Goal: Task Accomplishment & Management: Complete application form

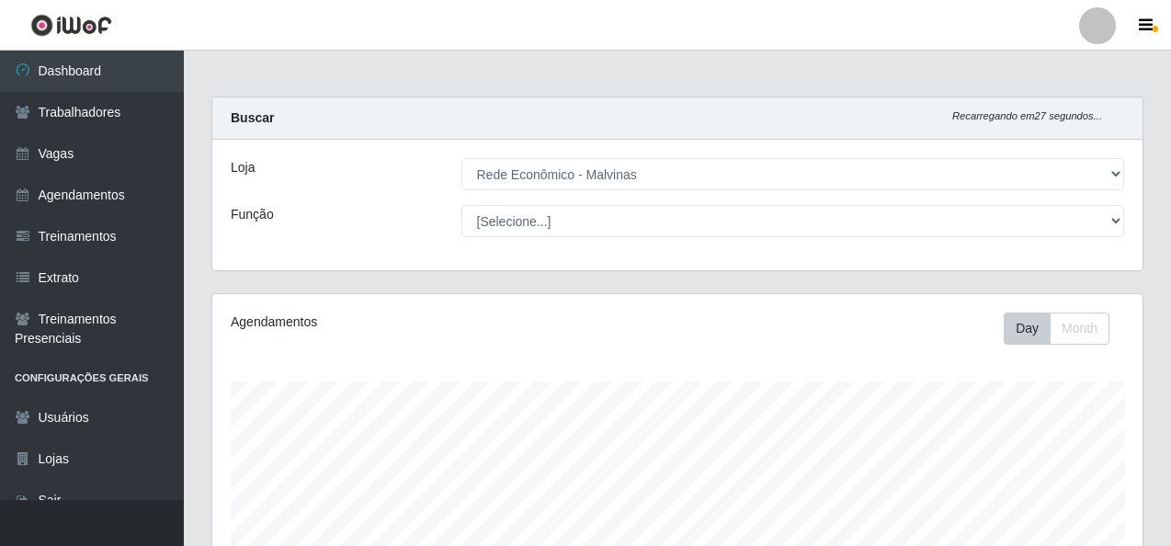
select select "194"
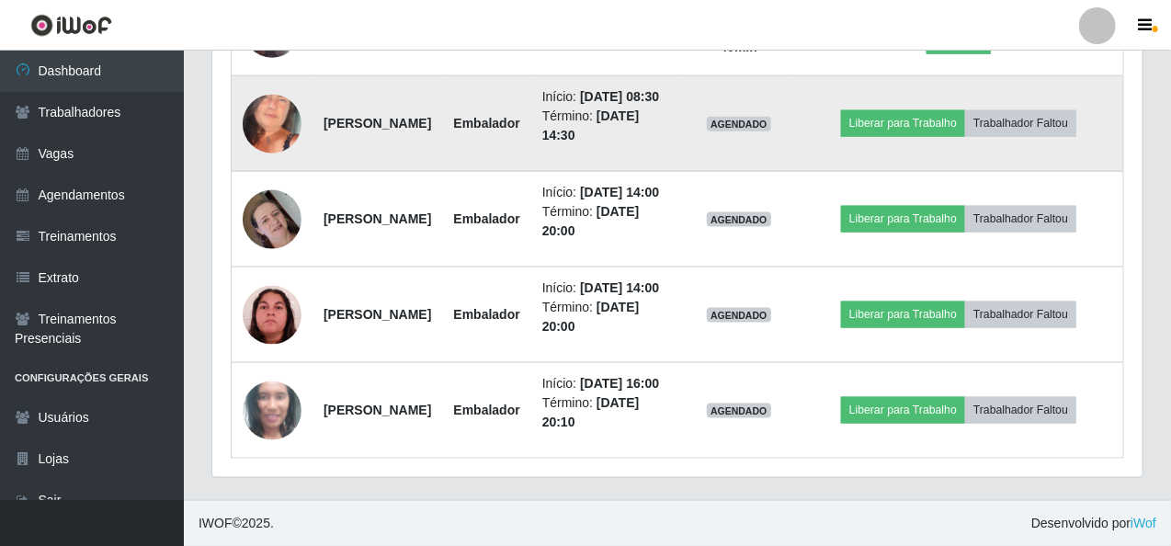
scroll to position [1034, 0]
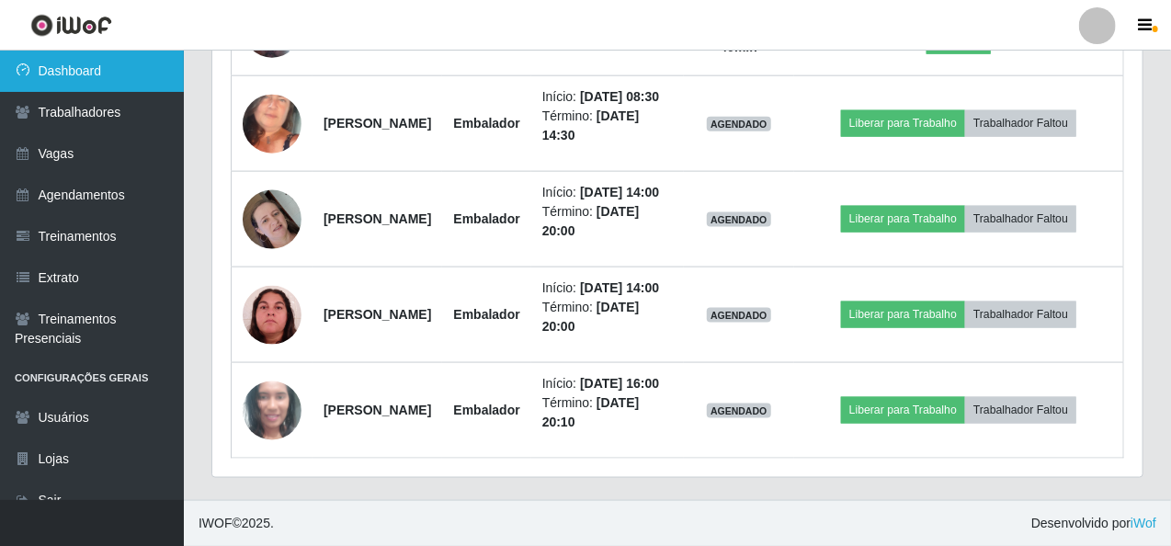
click at [139, 81] on link "Dashboard" at bounding box center [92, 71] width 184 height 41
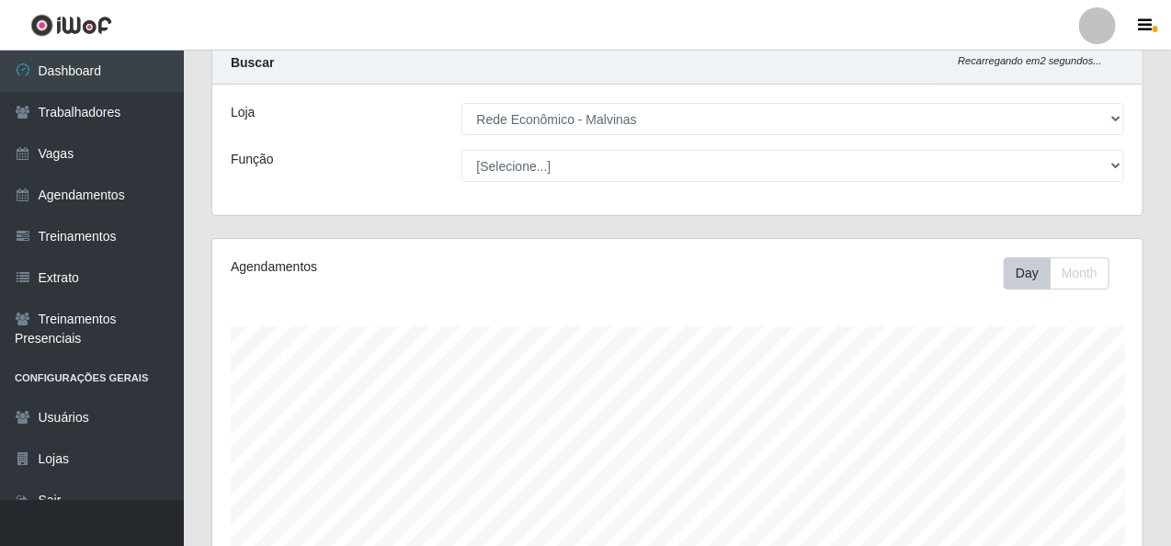
scroll to position [0, 0]
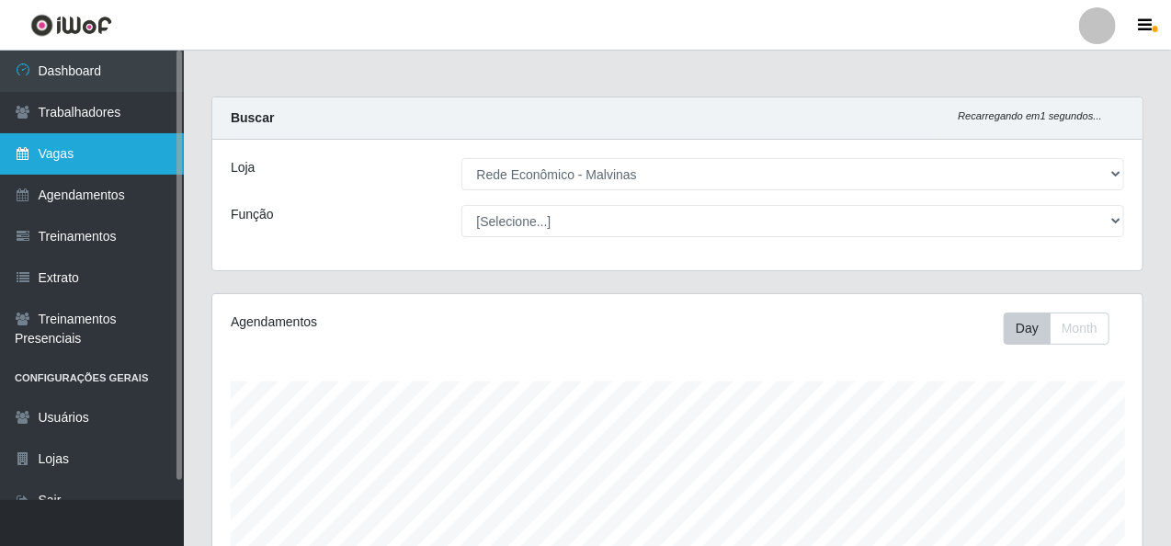
click at [61, 149] on link "Vagas" at bounding box center [92, 153] width 184 height 41
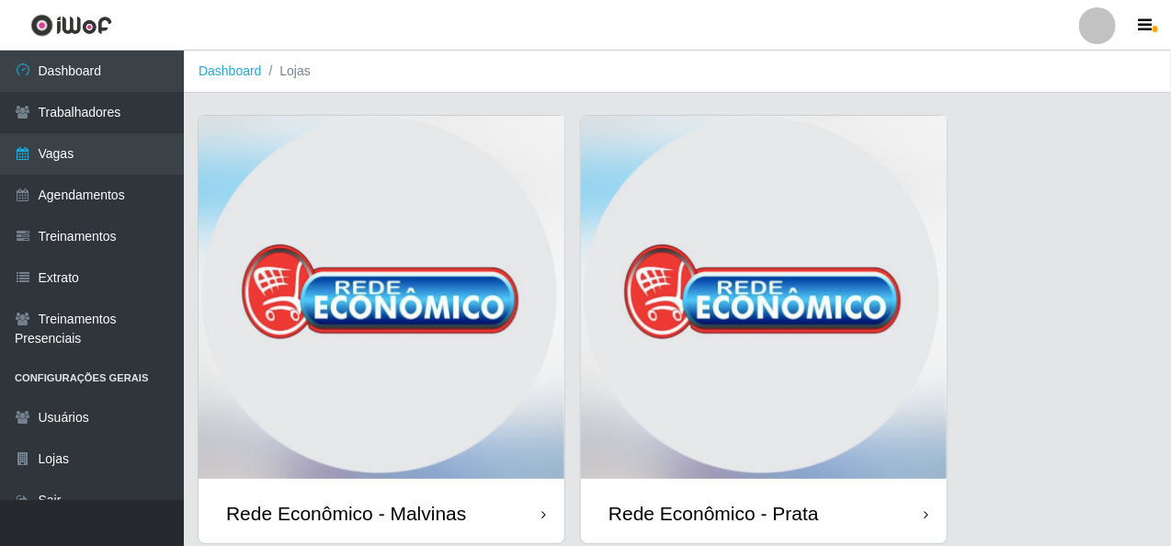
click at [363, 193] on img at bounding box center [382, 300] width 366 height 368
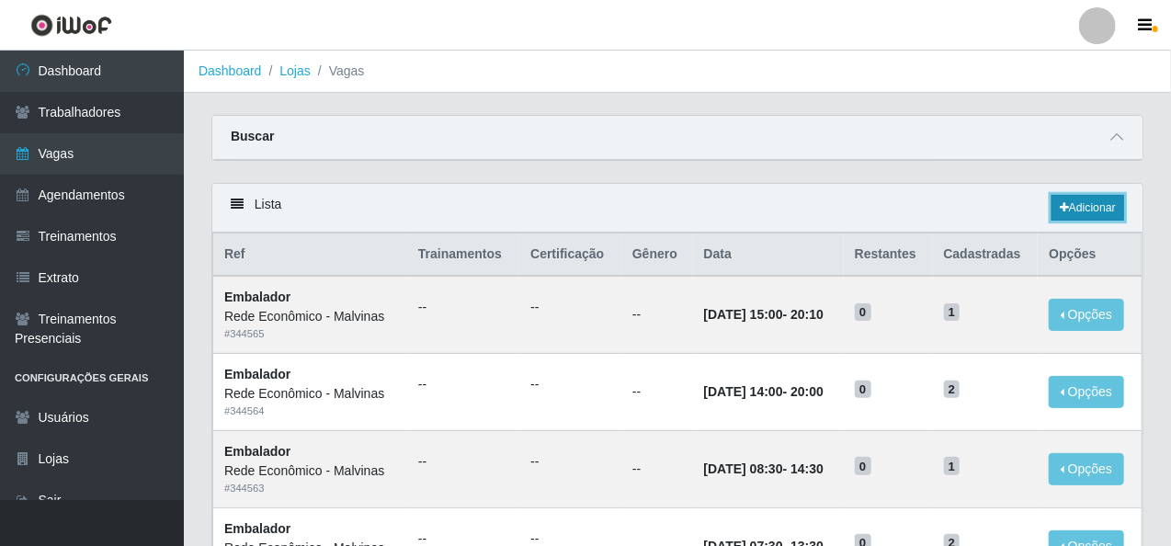
click at [1076, 214] on link "Adicionar" at bounding box center [1088, 208] width 73 height 26
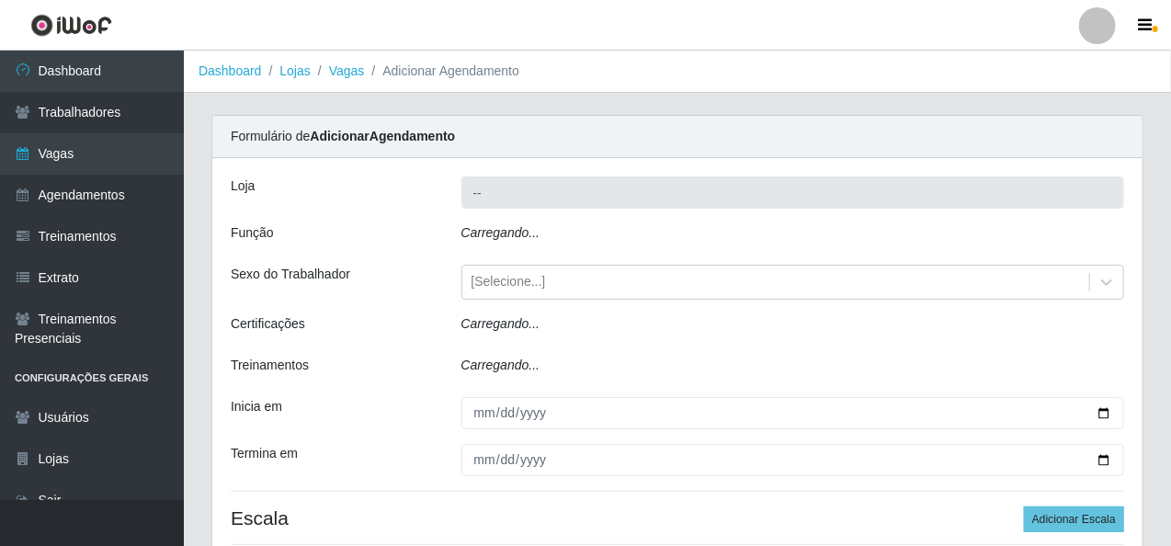
type input "Rede Econômico - Malvinas"
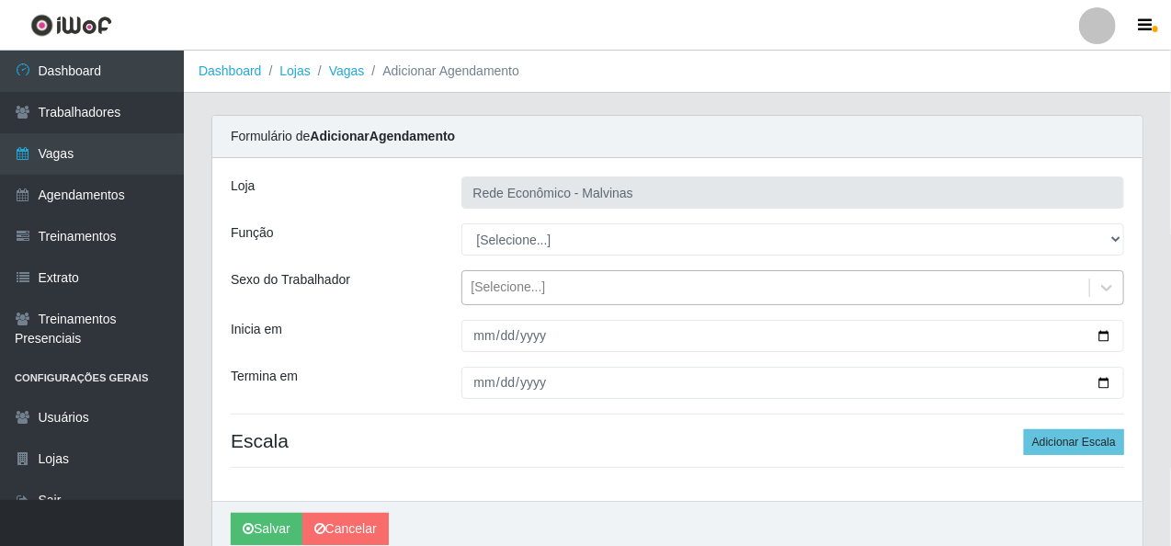
click at [487, 290] on div "[Selecione...]" at bounding box center [509, 288] width 74 height 19
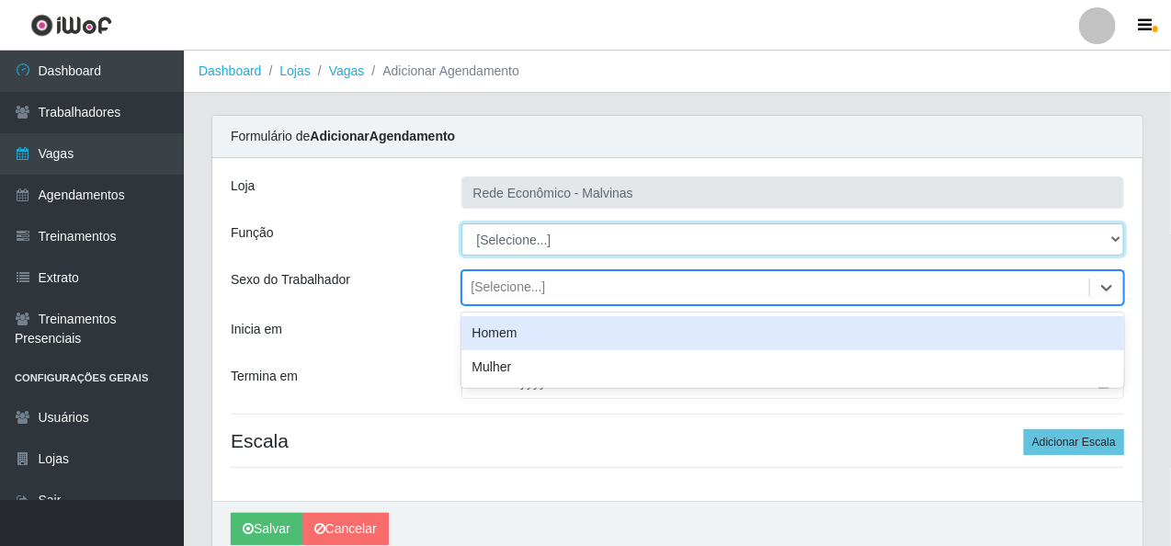
click at [514, 248] on select "[Selecione...] Embalador Embalador + Embalador ++ Operador de Caixa Operador de…" at bounding box center [794, 239] width 664 height 32
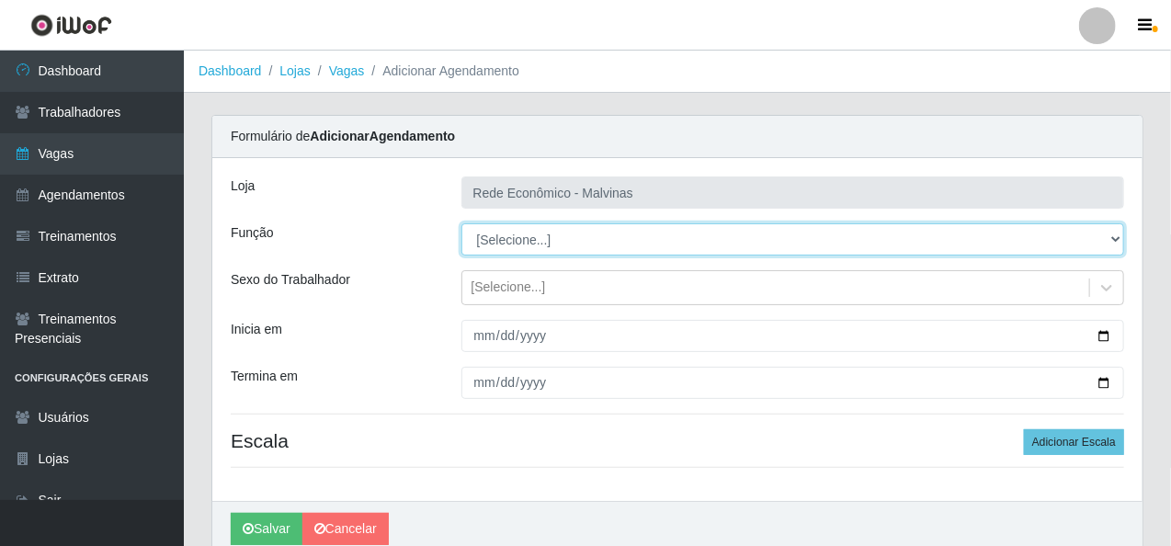
select select "1"
click at [462, 223] on select "[Selecione...] Embalador Embalador + Embalador ++ Operador de Caixa Operador de…" at bounding box center [794, 239] width 664 height 32
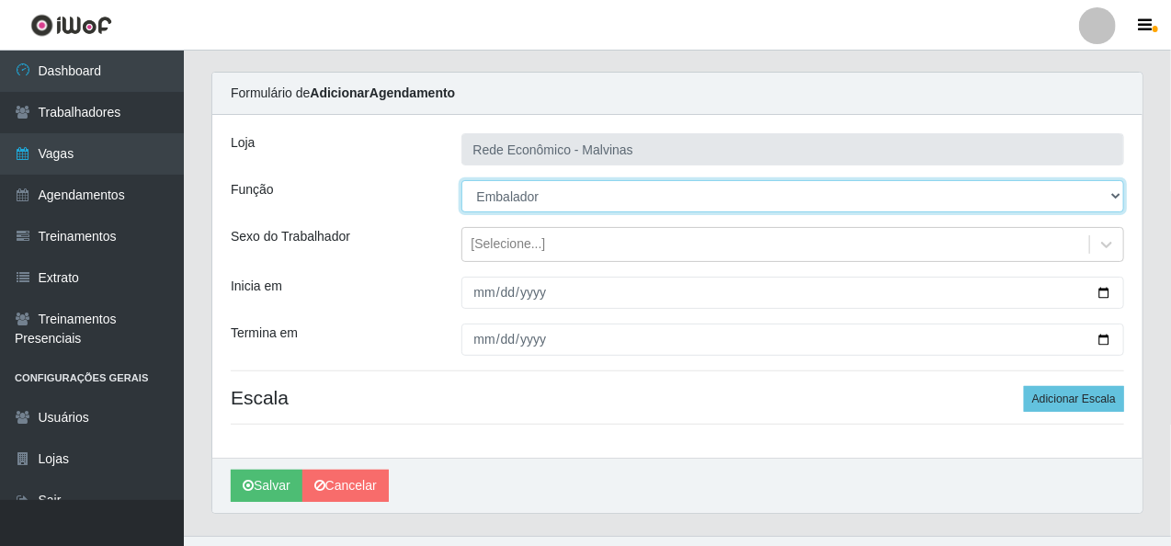
scroll to position [77, 0]
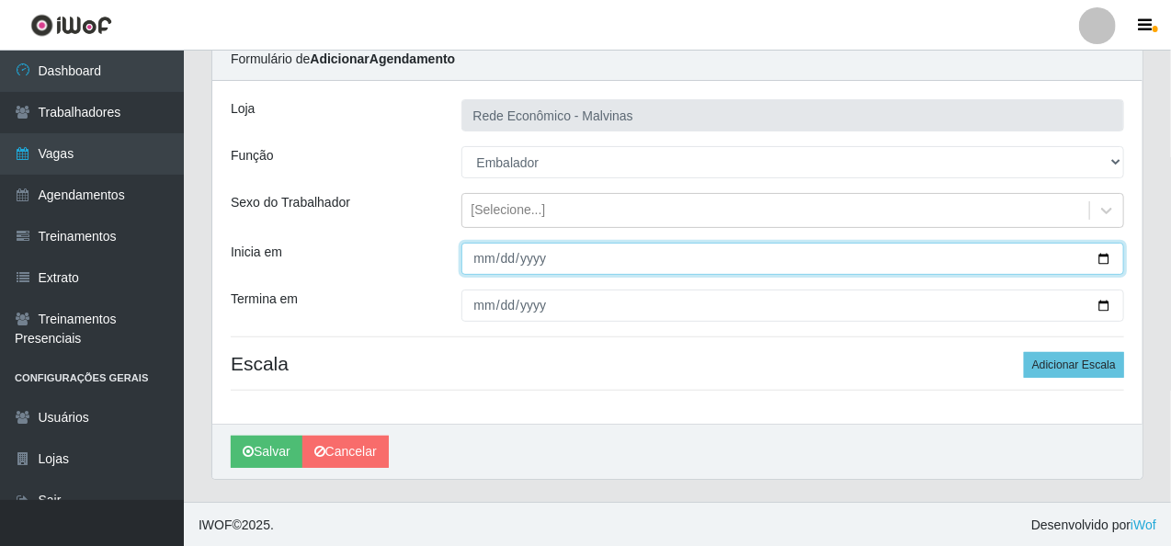
click at [476, 243] on input "Inicia em" at bounding box center [794, 259] width 664 height 32
type input "[DATE]"
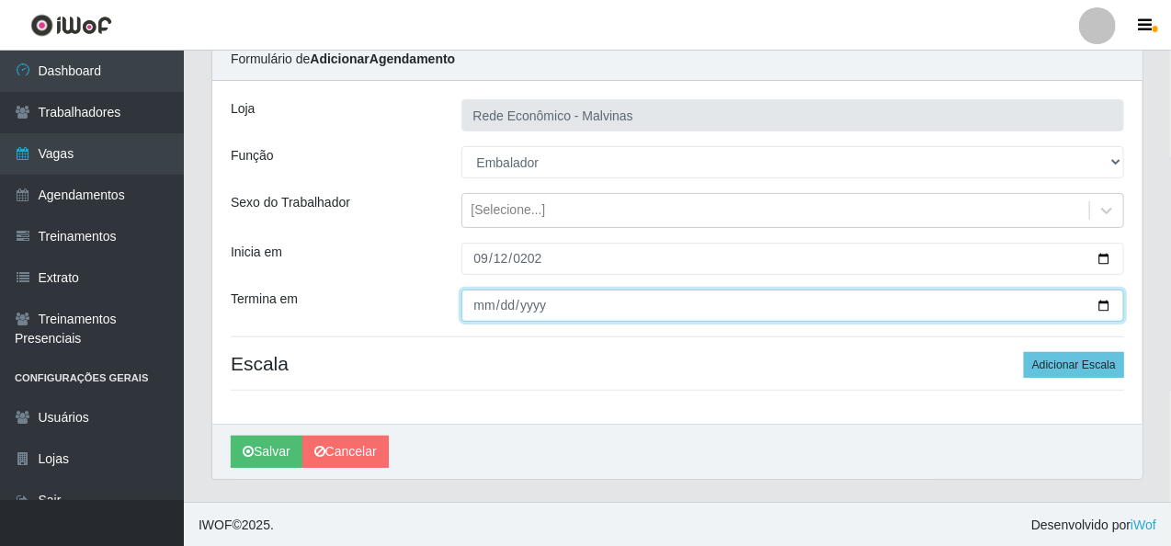
click at [485, 297] on input "Termina em" at bounding box center [794, 306] width 664 height 32
type input "[DATE]"
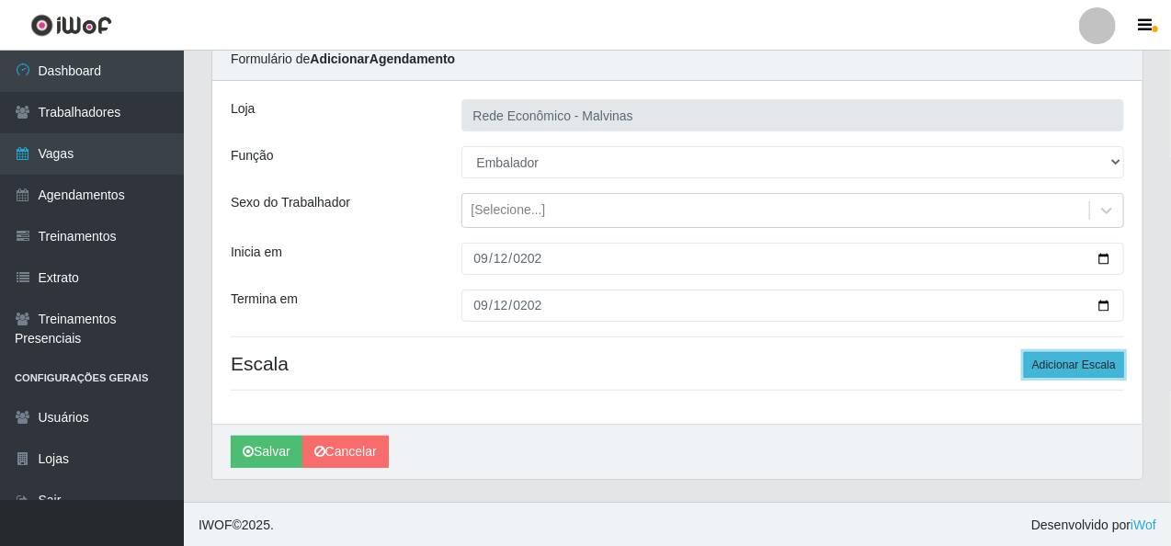
click at [1062, 358] on button "Adicionar Escala" at bounding box center [1074, 365] width 100 height 26
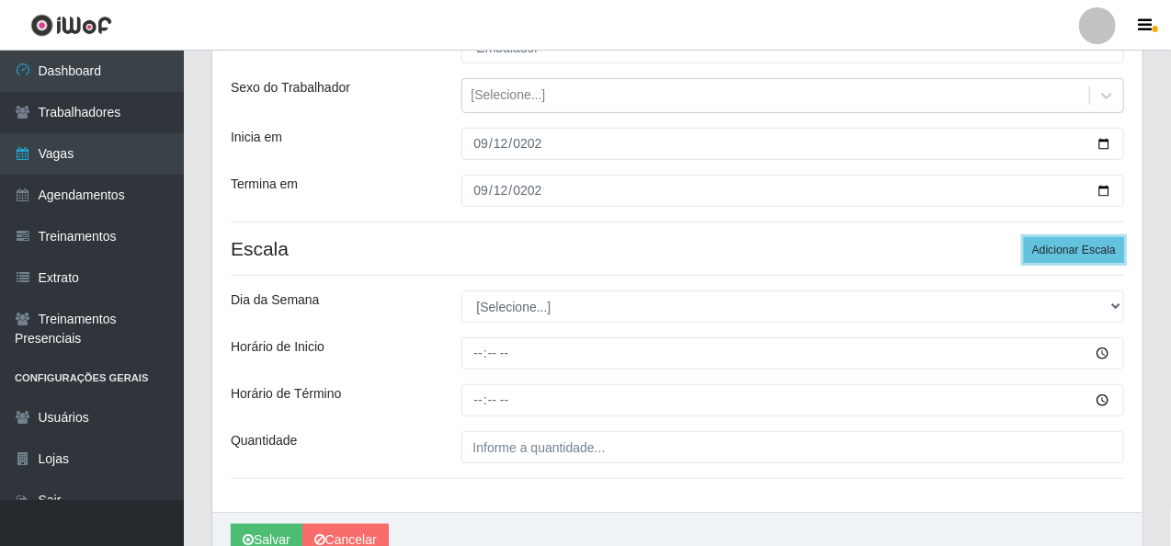
scroll to position [280, 0]
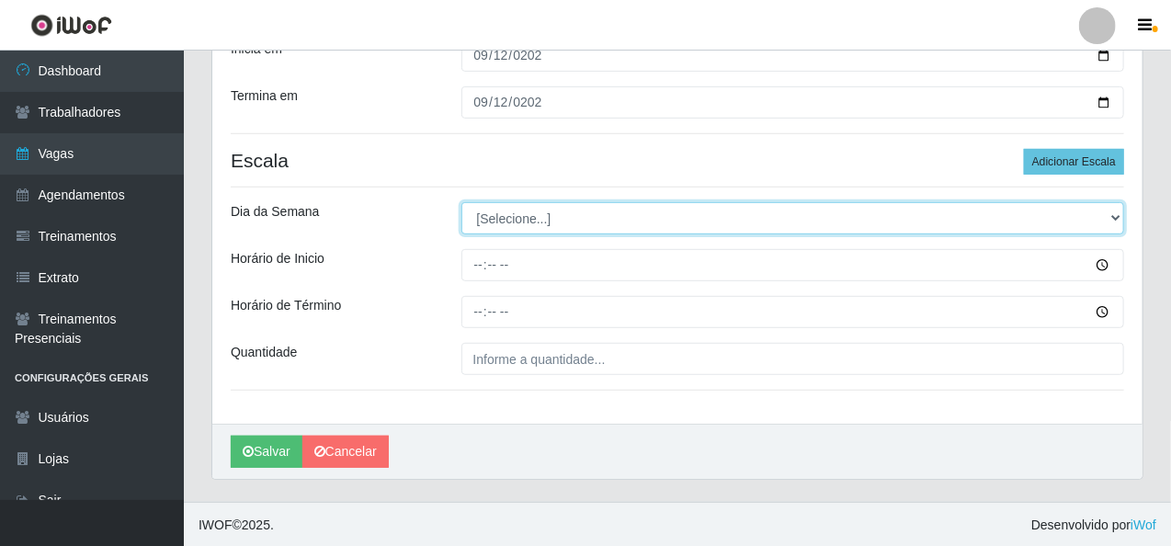
click at [515, 223] on select "[Selecione...] Segunda Terça Quarta Quinta Sexta Sábado Domingo" at bounding box center [794, 218] width 664 height 32
select select "5"
click at [462, 202] on select "[Selecione...] Segunda Terça Quarta Quinta Sexta Sábado Domingo" at bounding box center [794, 218] width 664 height 32
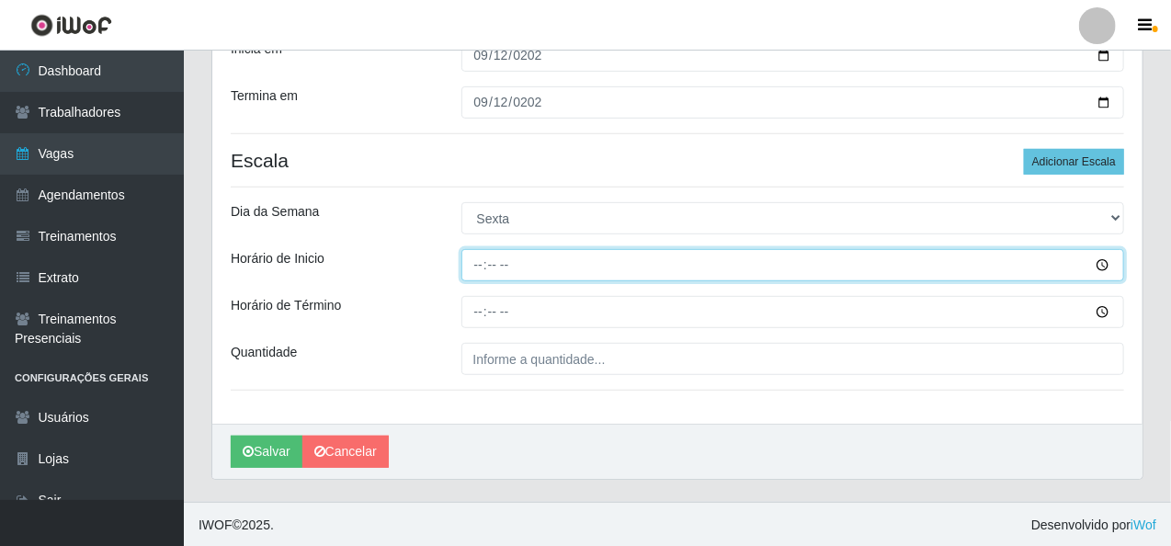
click at [474, 265] on input "Horário de Inicio" at bounding box center [794, 265] width 664 height 32
type input "16:00"
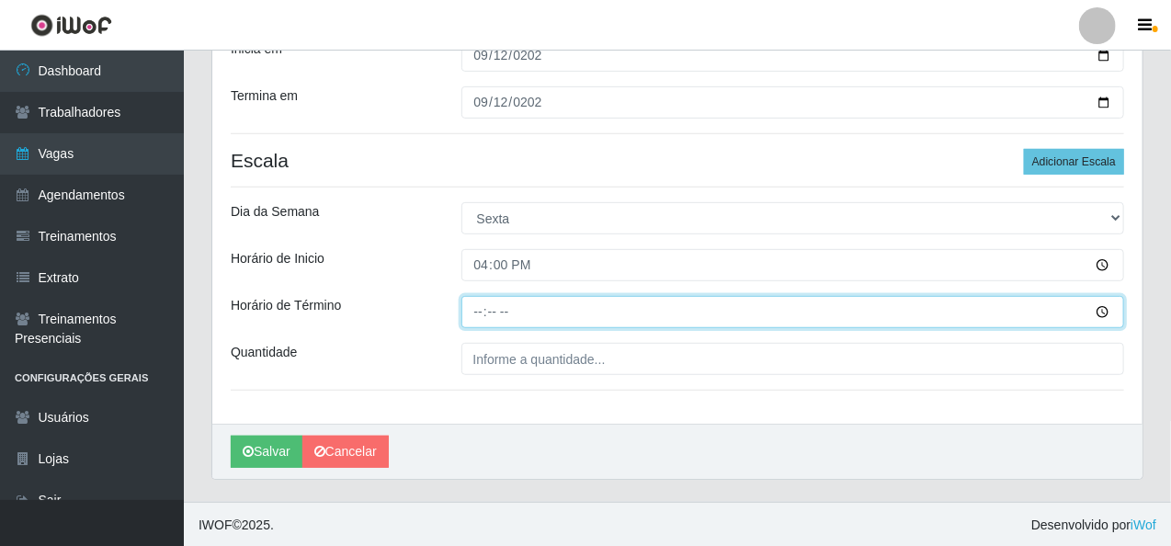
click at [485, 317] on input "Horário de Término" at bounding box center [794, 312] width 664 height 32
type input "20:10"
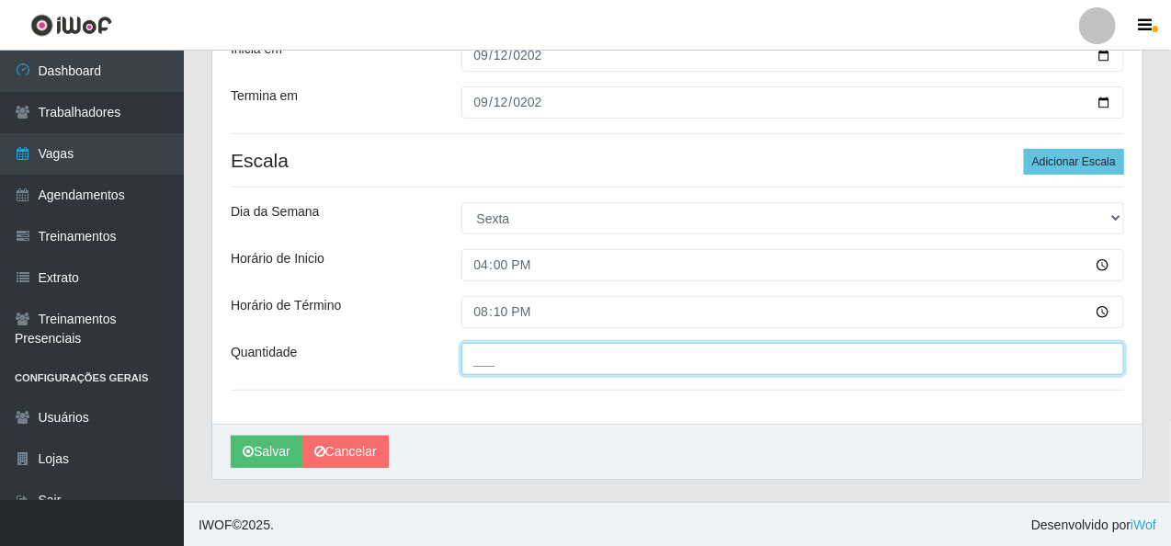
click at [484, 360] on input "___" at bounding box center [794, 359] width 664 height 32
type input "1__"
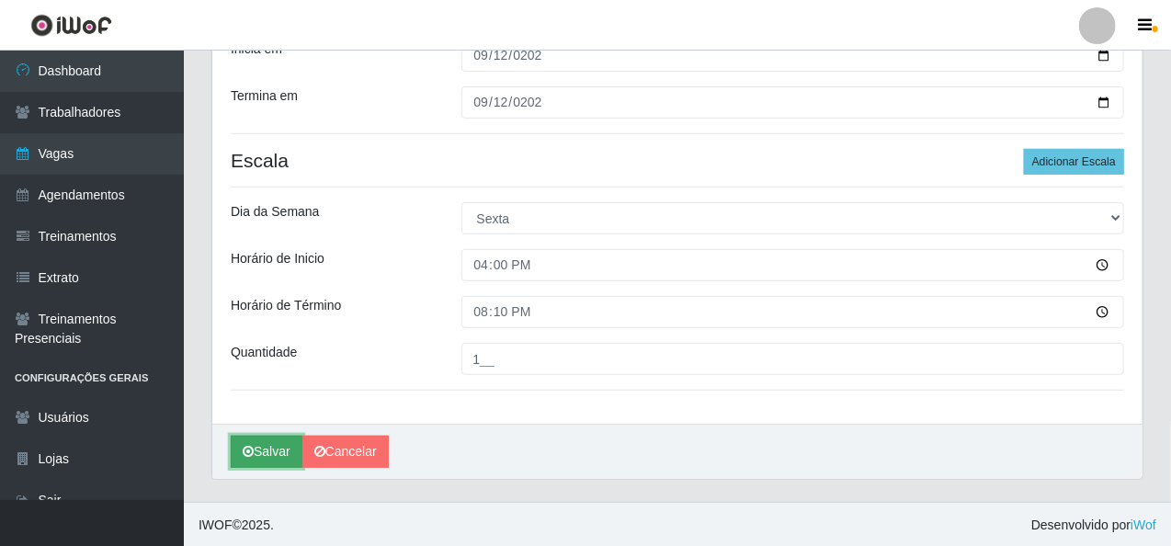
click at [235, 451] on button "Salvar" at bounding box center [267, 452] width 72 height 32
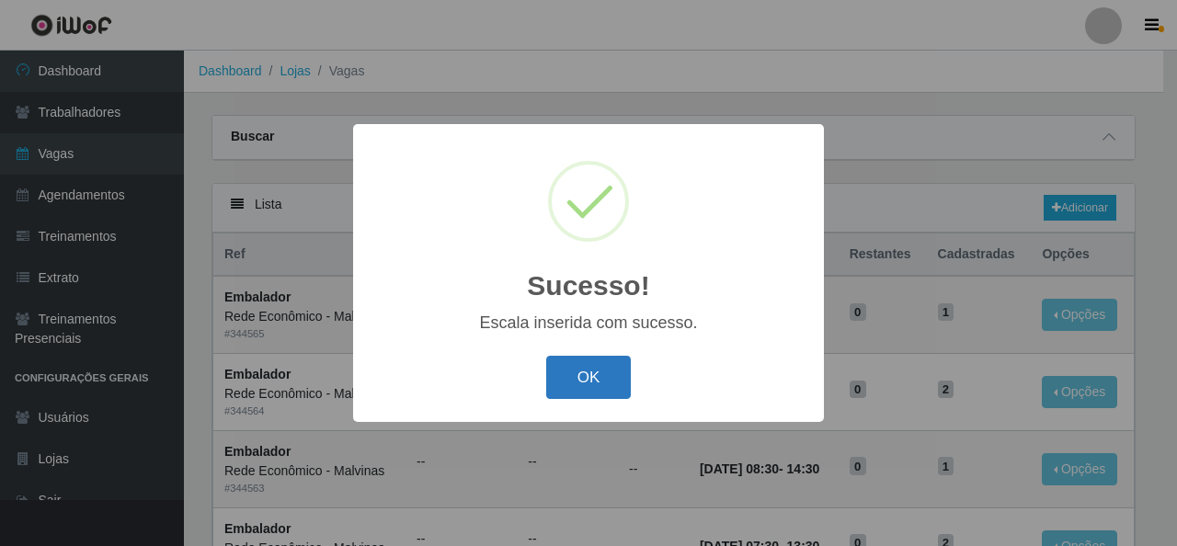
click at [588, 380] on button "OK" at bounding box center [589, 377] width 86 height 43
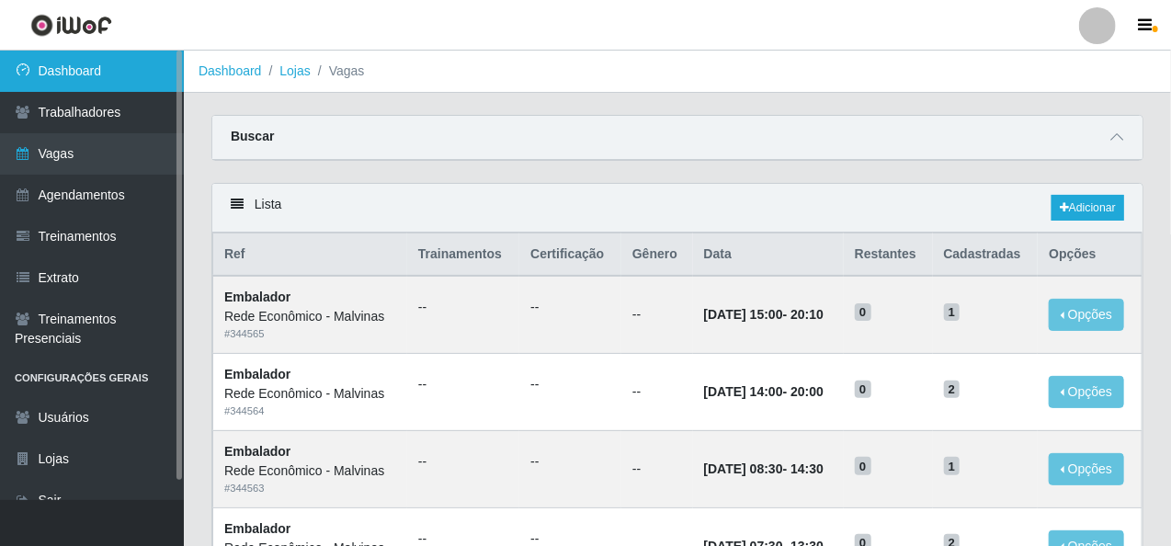
click at [133, 67] on link "Dashboard" at bounding box center [92, 71] width 184 height 41
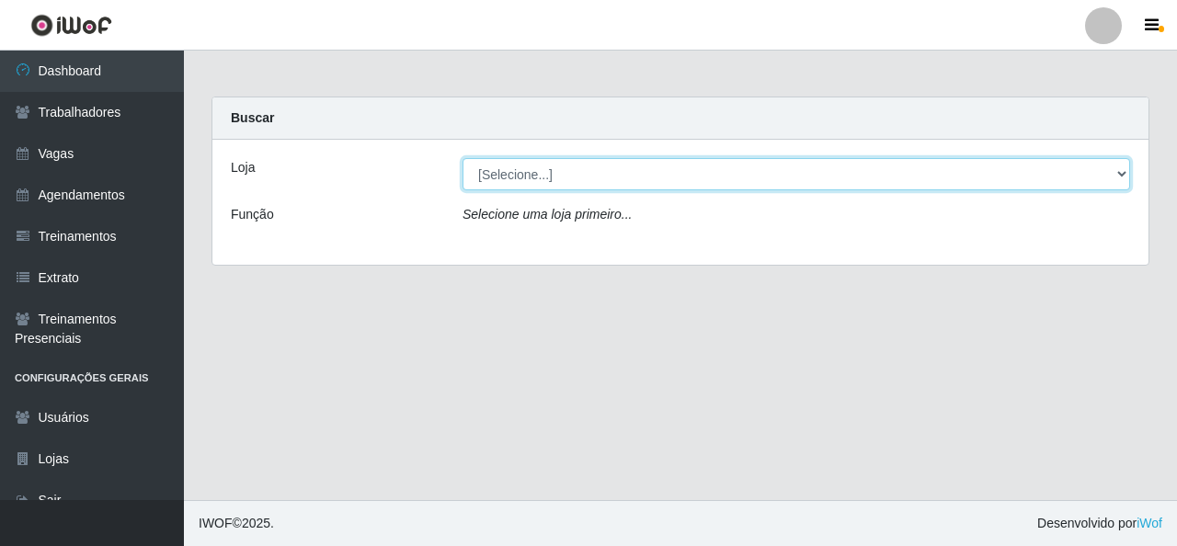
drag, startPoint x: 552, startPoint y: 177, endPoint x: 552, endPoint y: 188, distance: 12.0
click at [552, 177] on select "[Selecione...] Rede Econômico - Malvinas Rede Econômico - Prata" at bounding box center [797, 174] width 668 height 32
select select "194"
click at [463, 158] on select "[Selecione...] Rede Econômico - Malvinas Rede Econômico - Prata" at bounding box center [797, 174] width 668 height 32
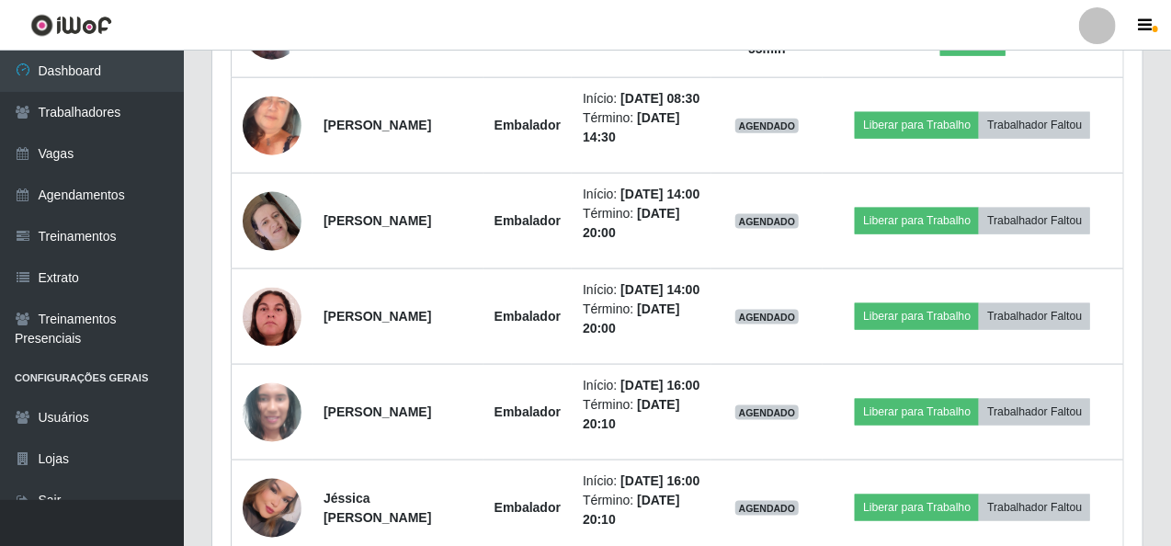
scroll to position [780, 0]
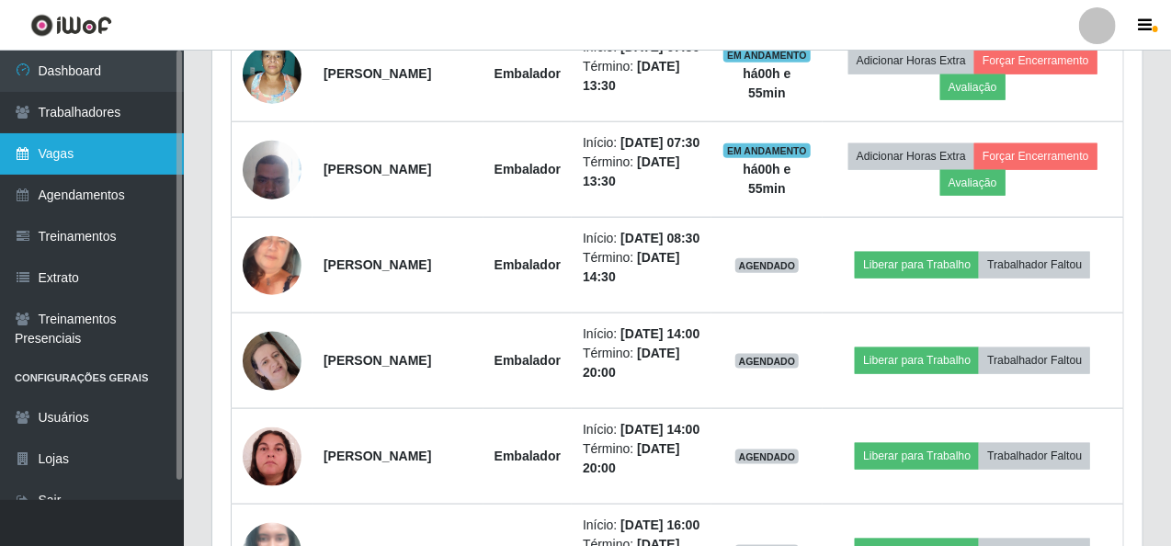
click at [115, 163] on link "Vagas" at bounding box center [92, 153] width 184 height 41
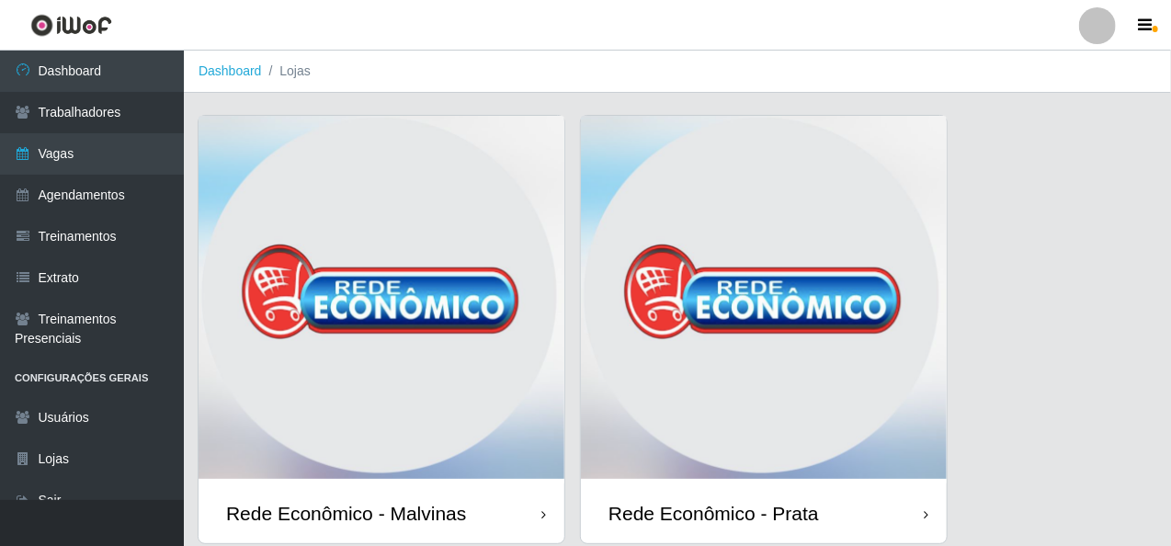
click at [323, 231] on img at bounding box center [382, 300] width 366 height 368
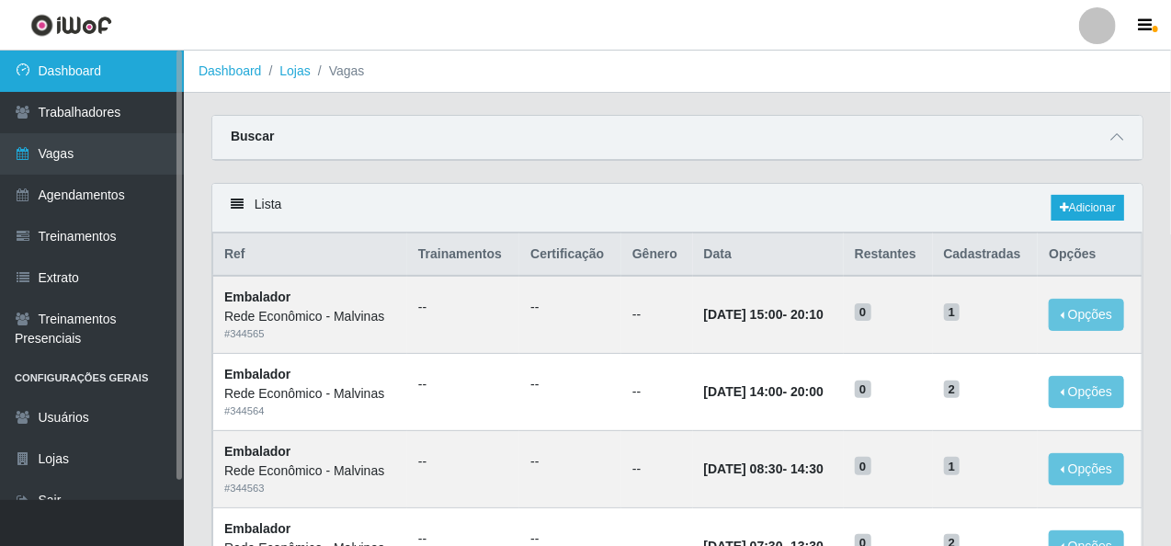
click at [131, 60] on link "Dashboard" at bounding box center [92, 71] width 184 height 41
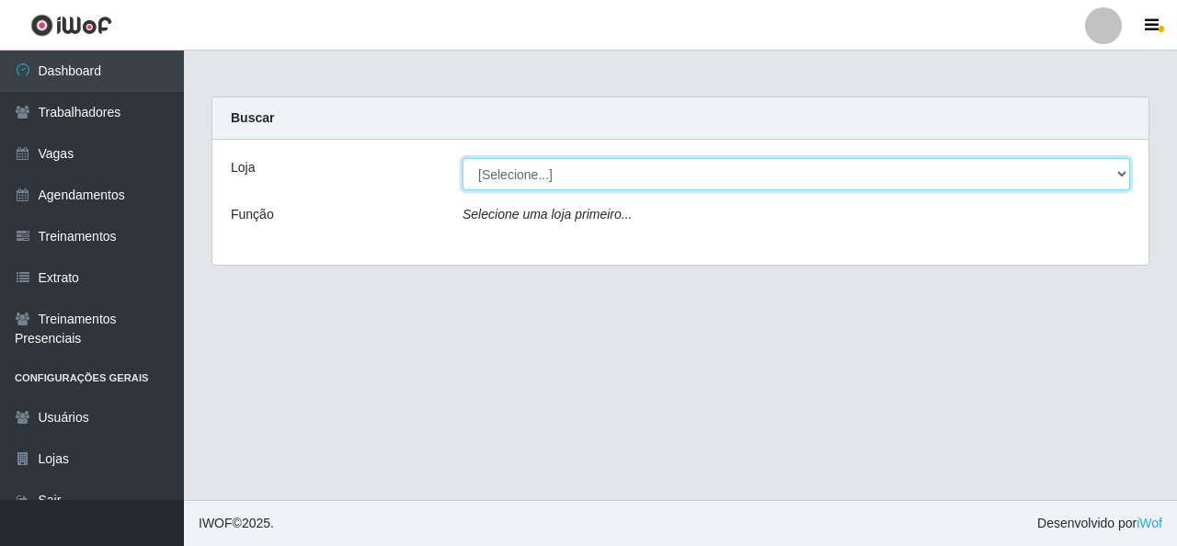
click at [522, 170] on select "[Selecione...] Rede Econômico - Malvinas Rede Econômico - Prata" at bounding box center [797, 174] width 668 height 32
select select "194"
click at [463, 158] on select "[Selecione...] Rede Econômico - Malvinas Rede Econômico - Prata" at bounding box center [797, 174] width 668 height 32
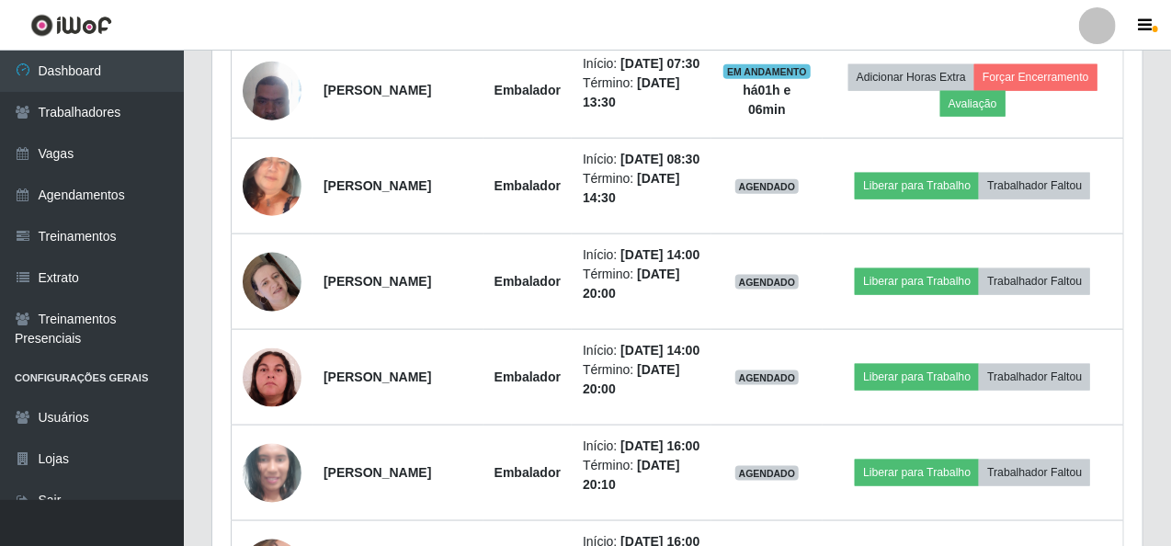
scroll to position [736, 0]
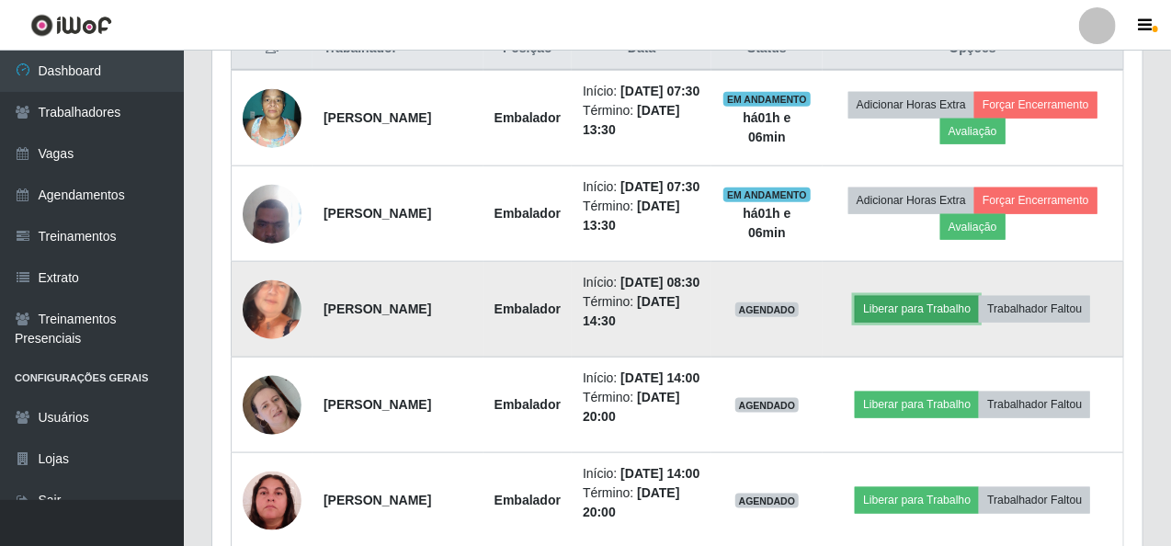
click at [919, 322] on button "Liberar para Trabalho" at bounding box center [917, 309] width 124 height 26
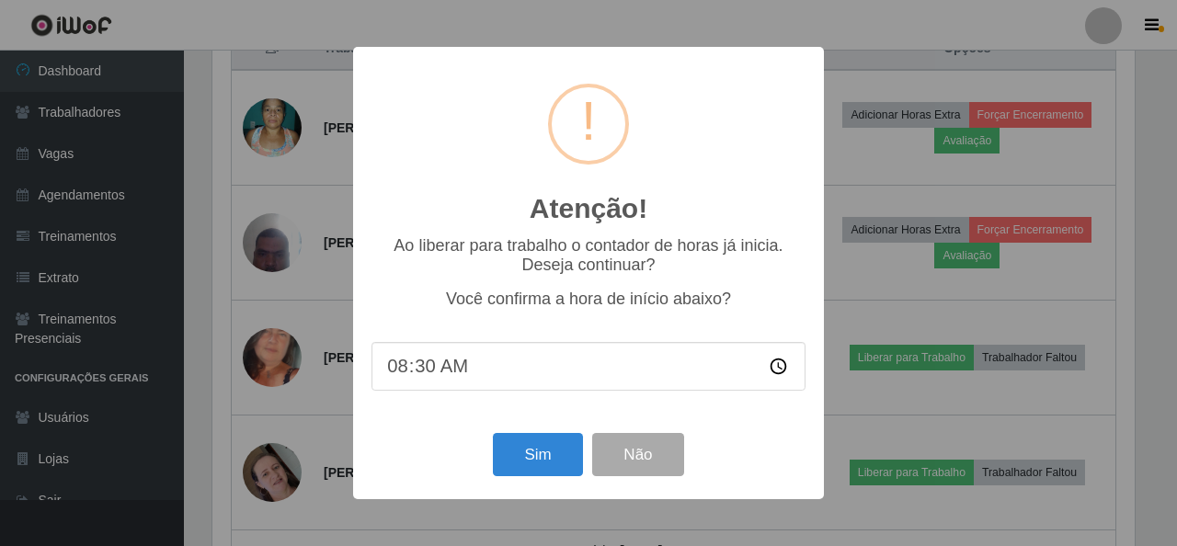
click at [541, 428] on div "Atenção! × Ao liberar para trabalho o contador de horas já inicia. Deseja conti…" at bounding box center [588, 273] width 471 height 452
click at [537, 444] on button "Sim" at bounding box center [537, 454] width 89 height 43
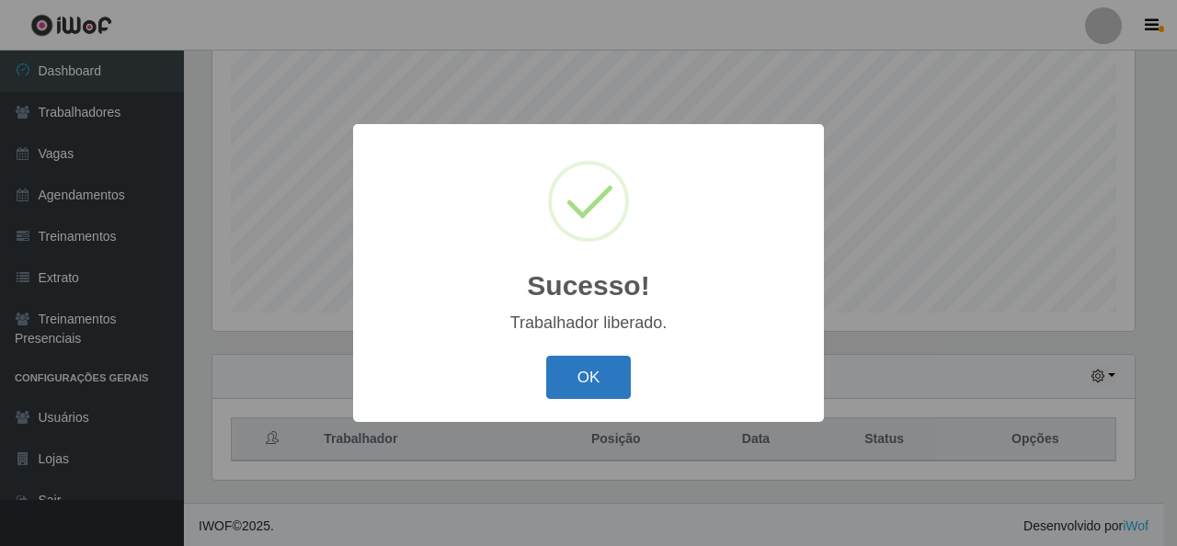
click at [568, 391] on button "OK" at bounding box center [589, 377] width 86 height 43
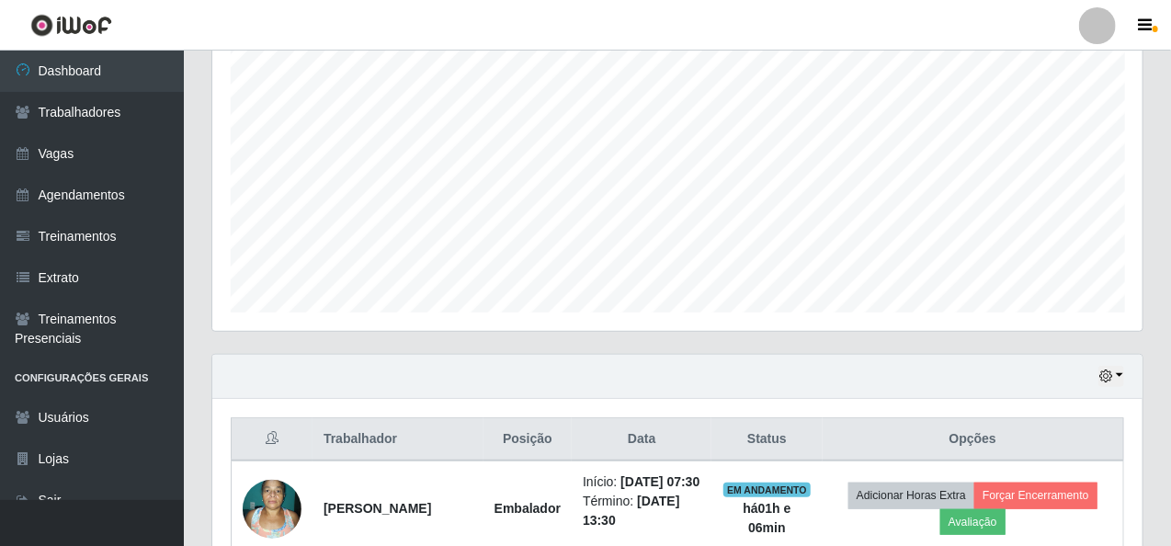
scroll to position [382, 931]
click at [511, 432] on th "Posição" at bounding box center [528, 439] width 88 height 43
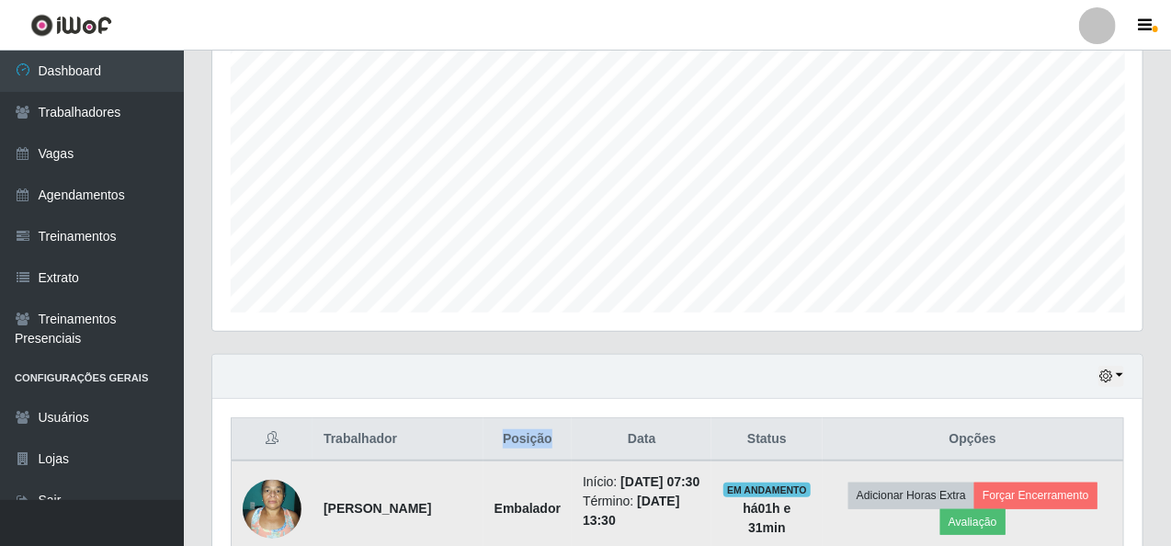
drag, startPoint x: 511, startPoint y: 432, endPoint x: 490, endPoint y: 539, distance: 108.7
